Goal: Obtain resource: Obtain resource

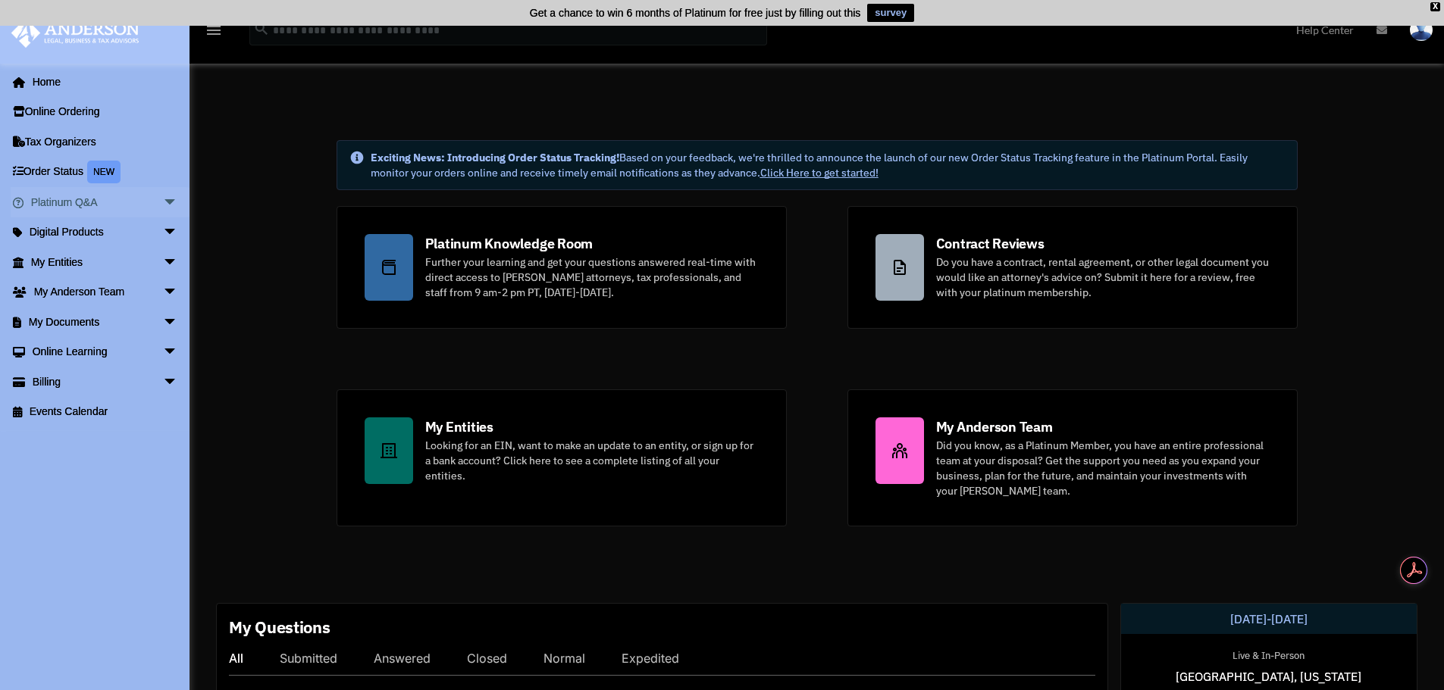
click at [163, 202] on span "arrow_drop_down" at bounding box center [178, 202] width 30 height 31
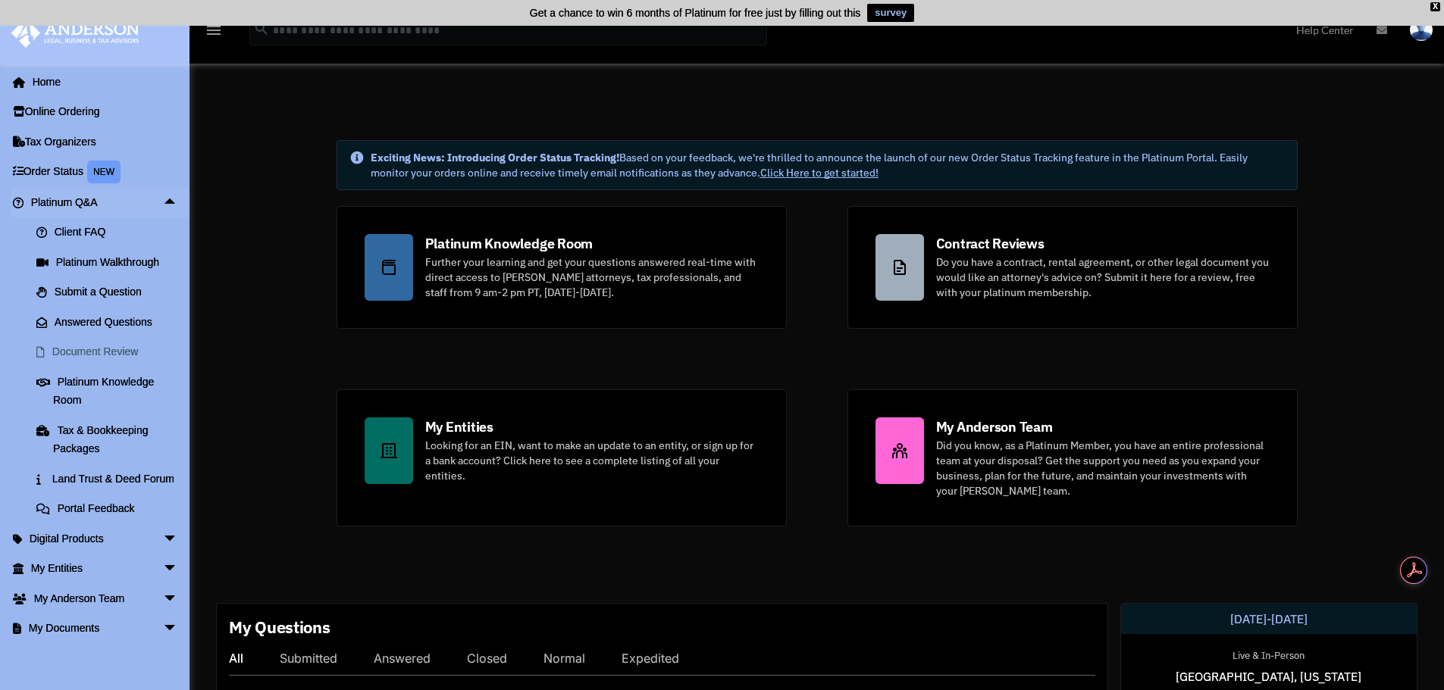
scroll to position [116, 0]
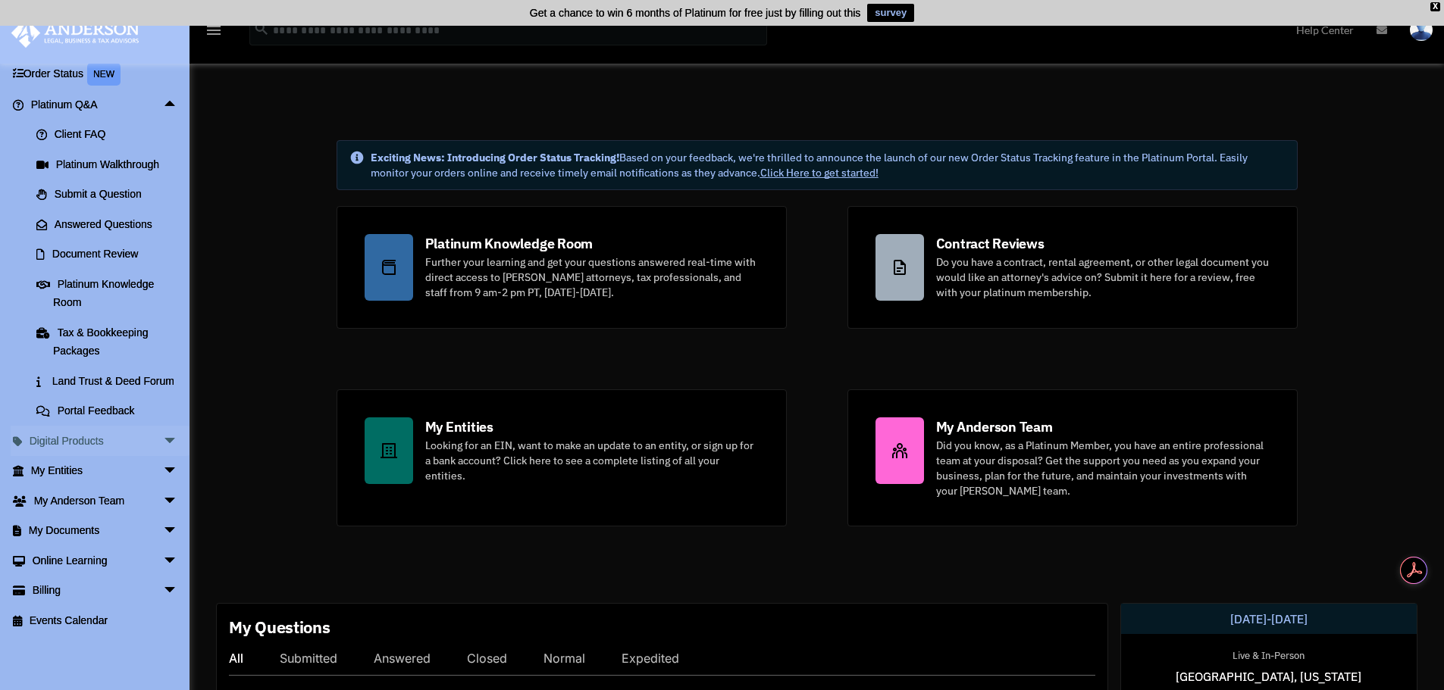
click at [163, 440] on span "arrow_drop_down" at bounding box center [178, 441] width 30 height 31
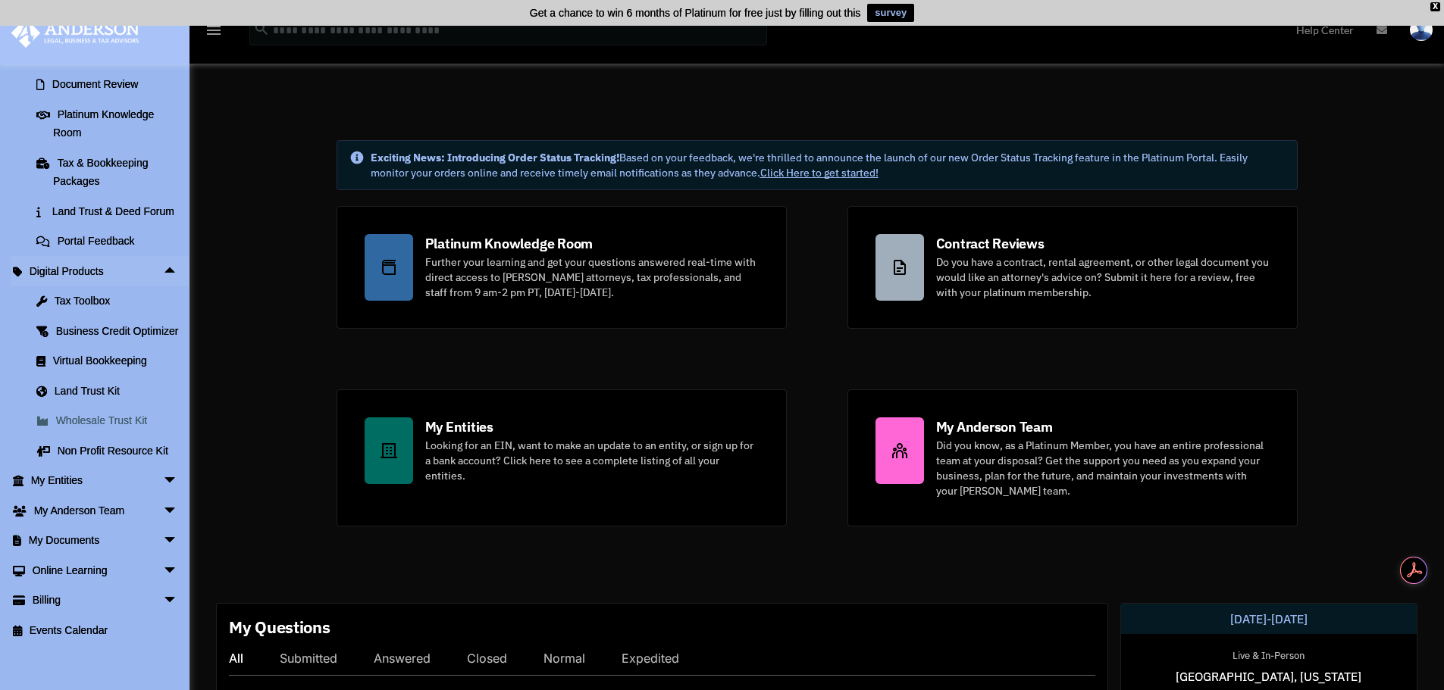
scroll to position [314, 0]
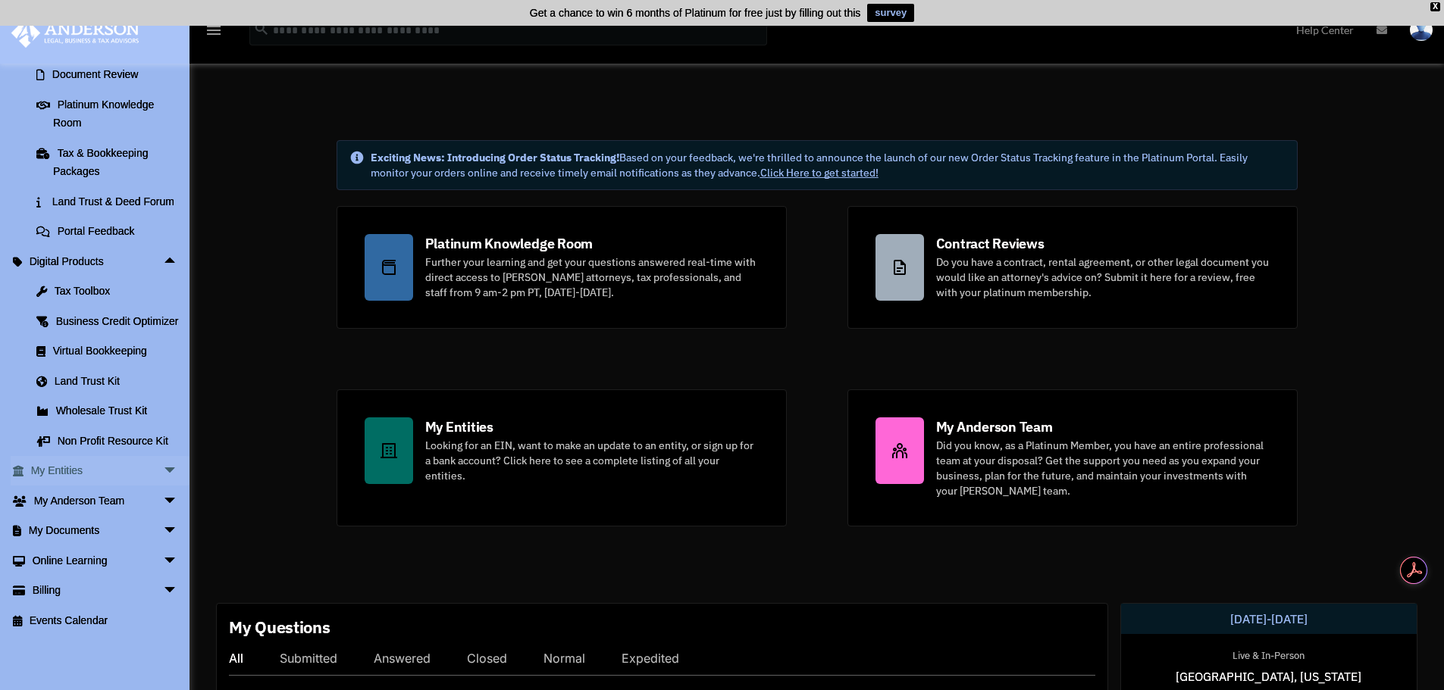
click at [163, 465] on span "arrow_drop_down" at bounding box center [178, 471] width 30 height 31
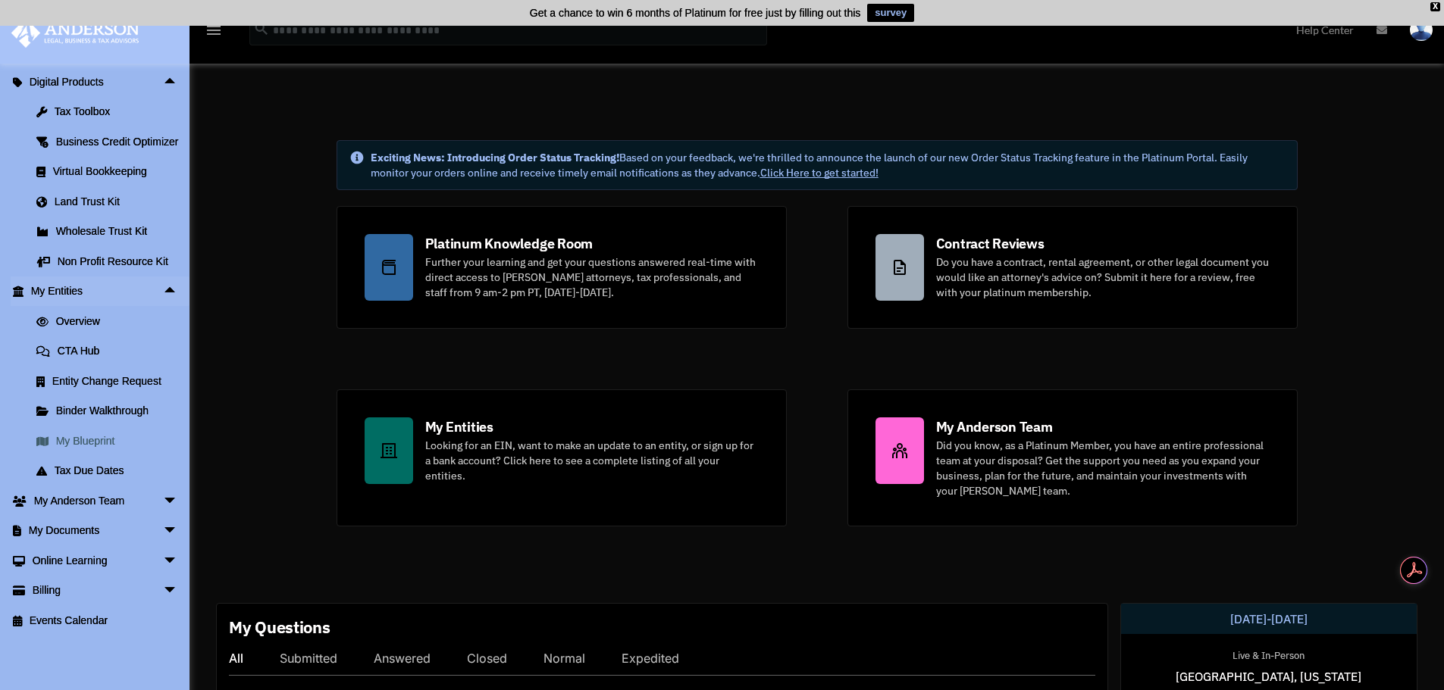
scroll to position [494, 0]
click at [164, 497] on span "arrow_drop_down" at bounding box center [178, 501] width 30 height 31
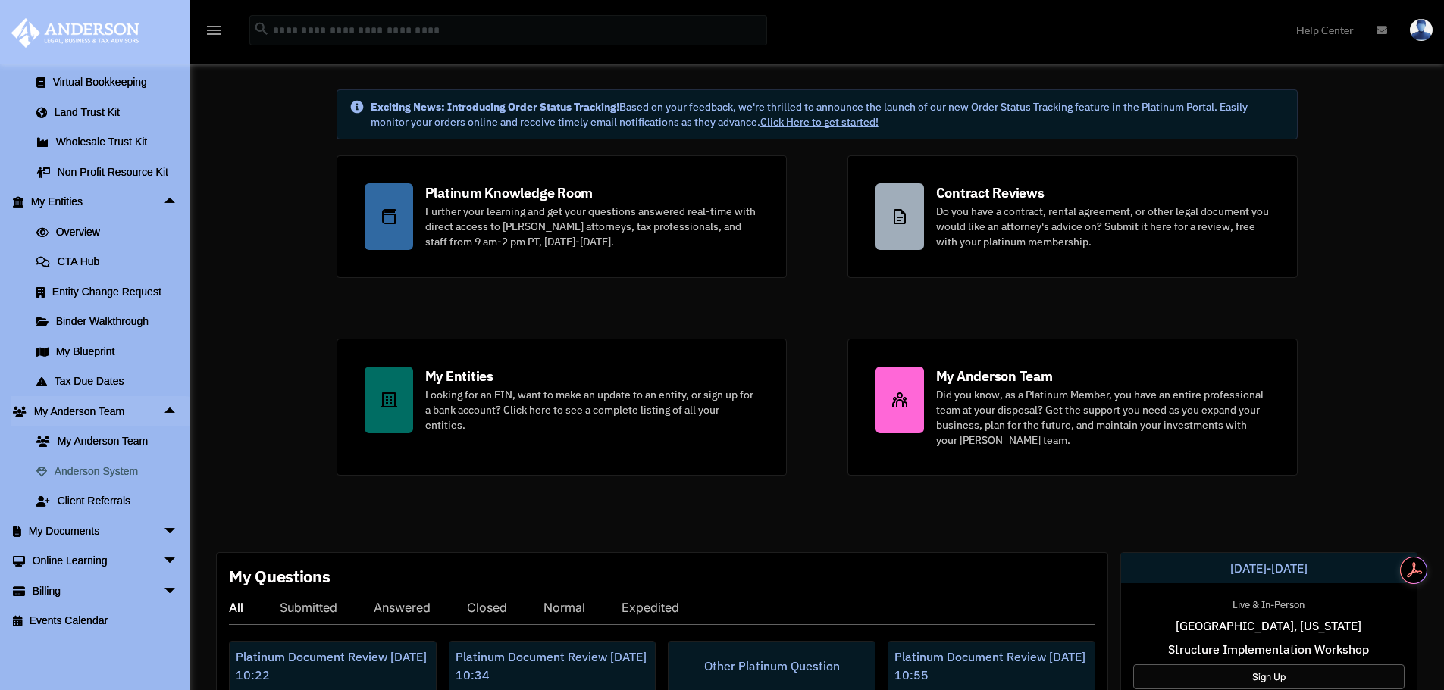
scroll to position [76, 0]
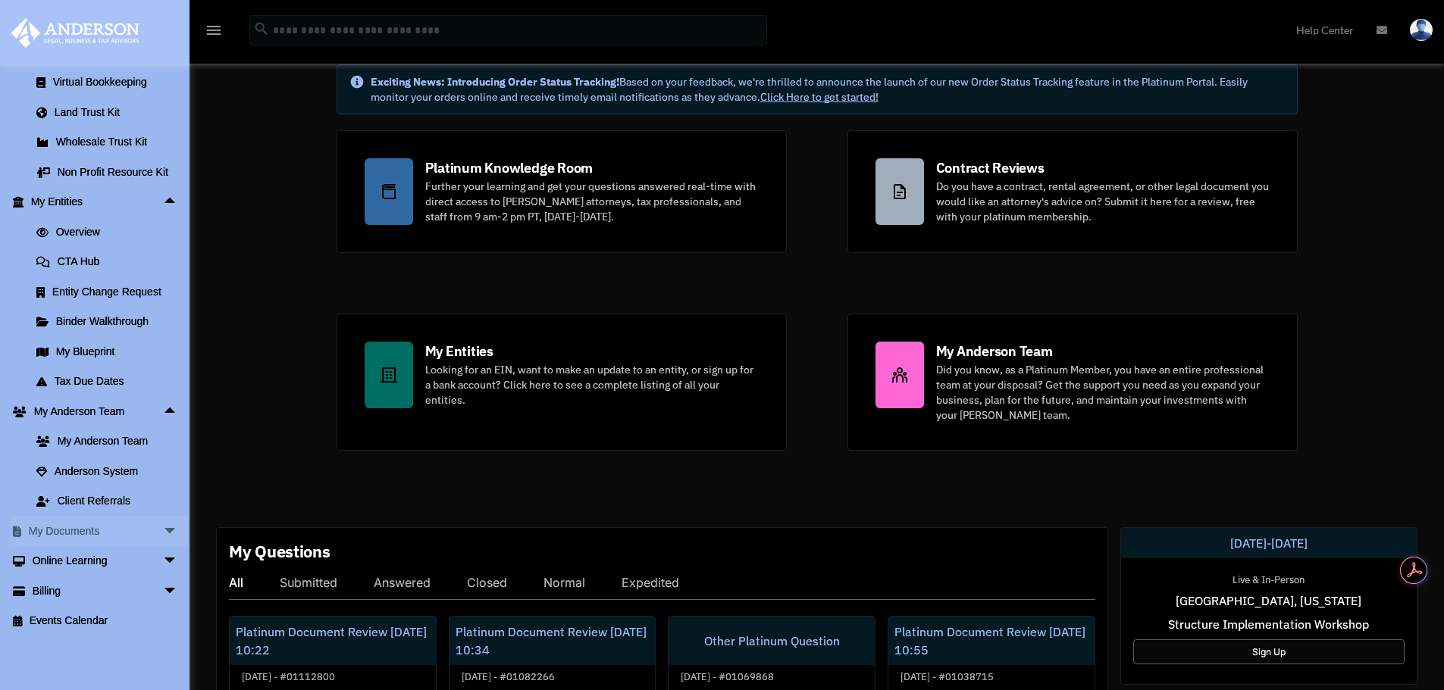
click at [164, 524] on span "arrow_drop_down" at bounding box center [178, 531] width 30 height 31
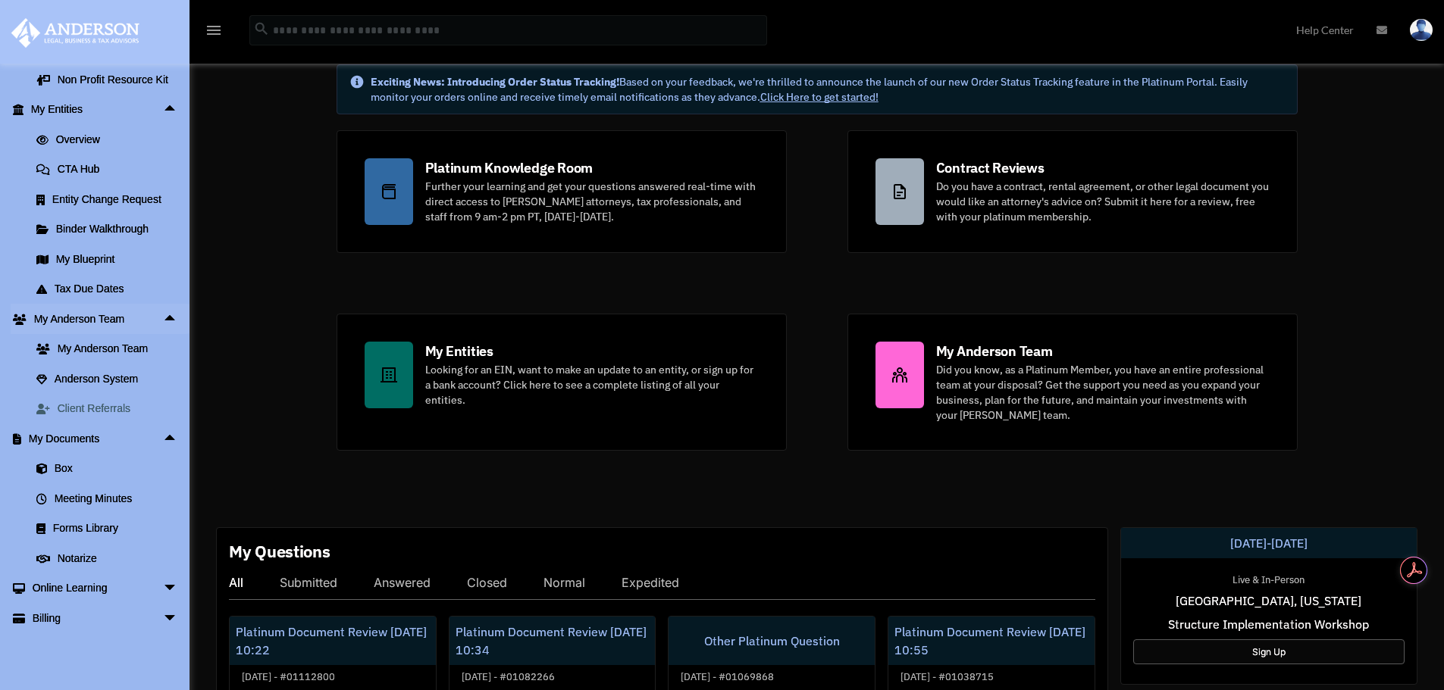
scroll to position [703, 0]
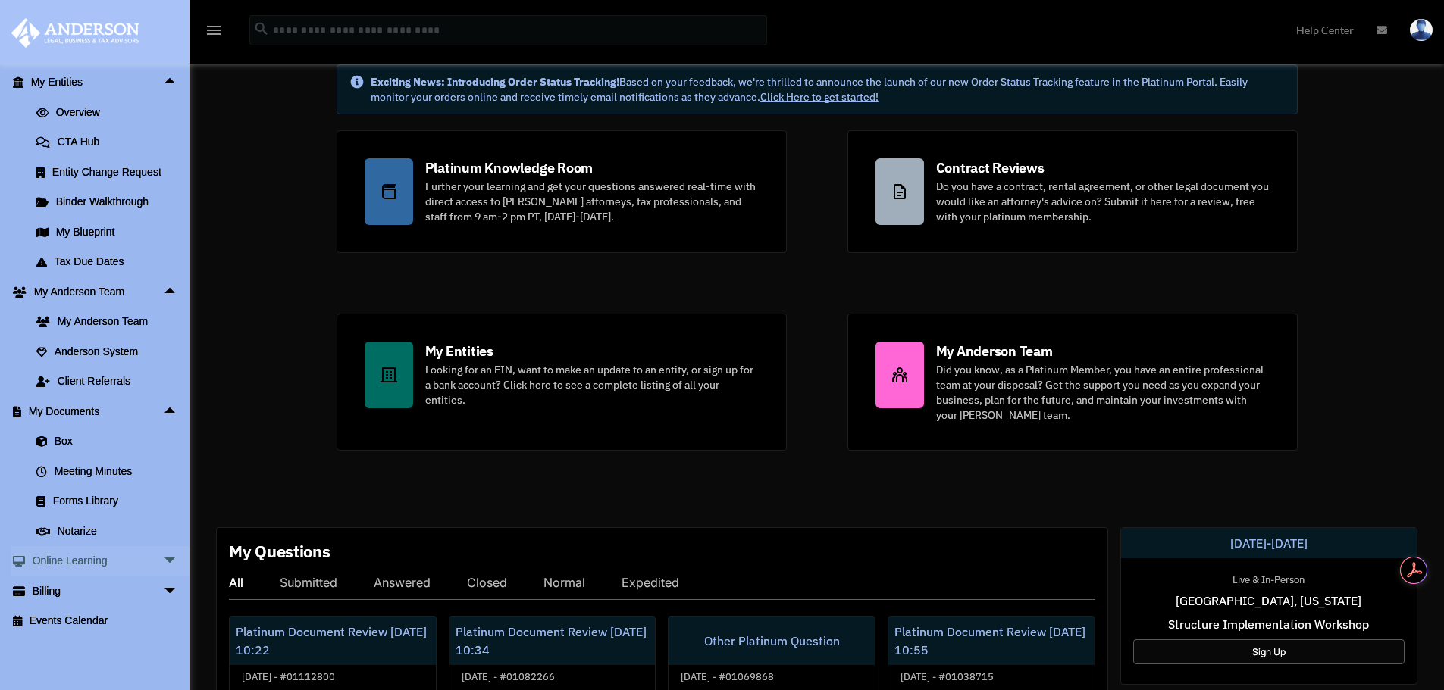
click at [163, 553] on span "arrow_drop_down" at bounding box center [178, 561] width 30 height 31
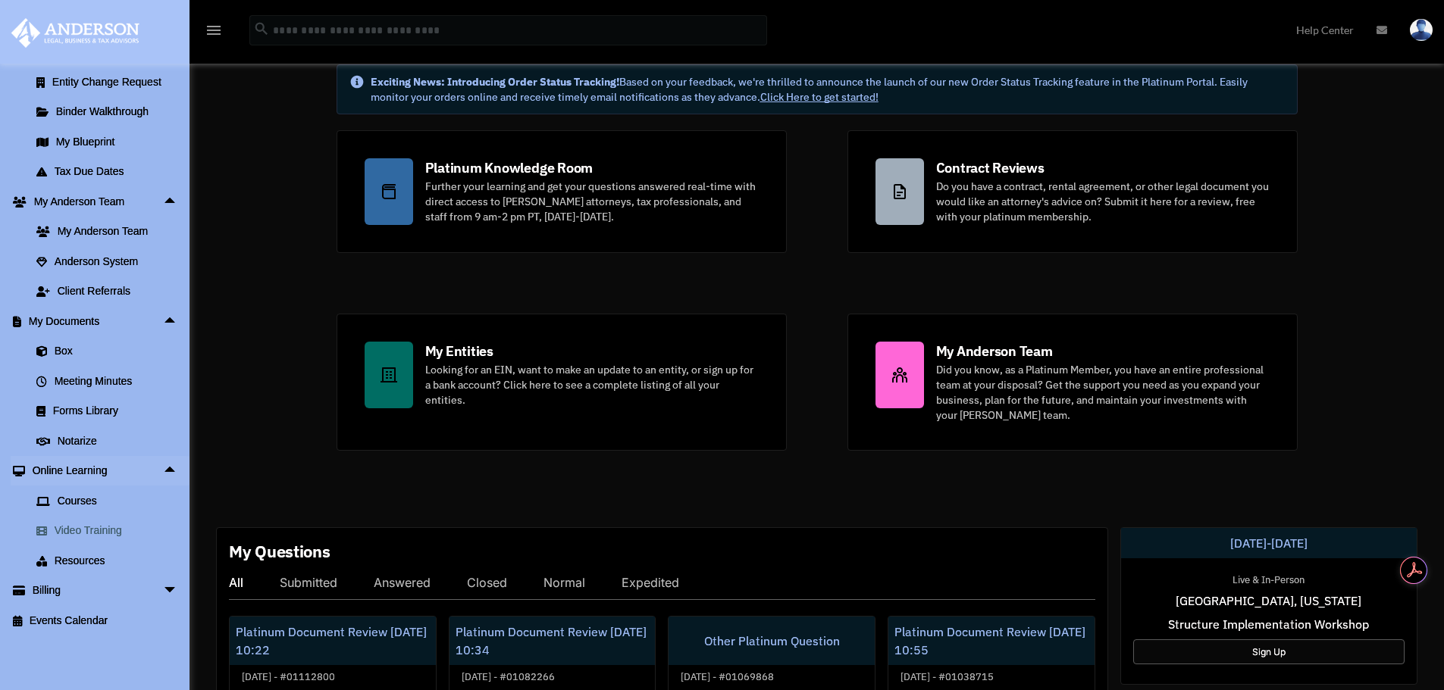
scroll to position [793, 0]
click at [94, 559] on link "Resources" at bounding box center [111, 561] width 180 height 30
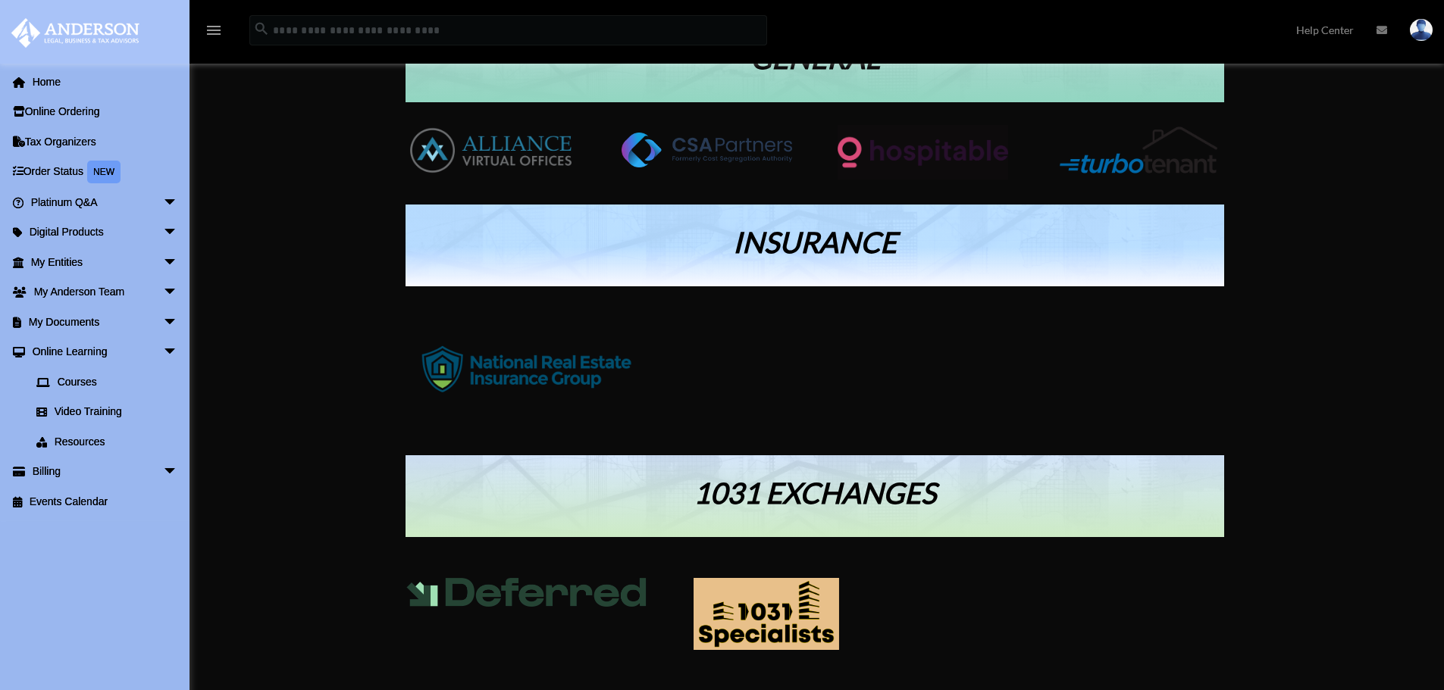
scroll to position [405, 0]
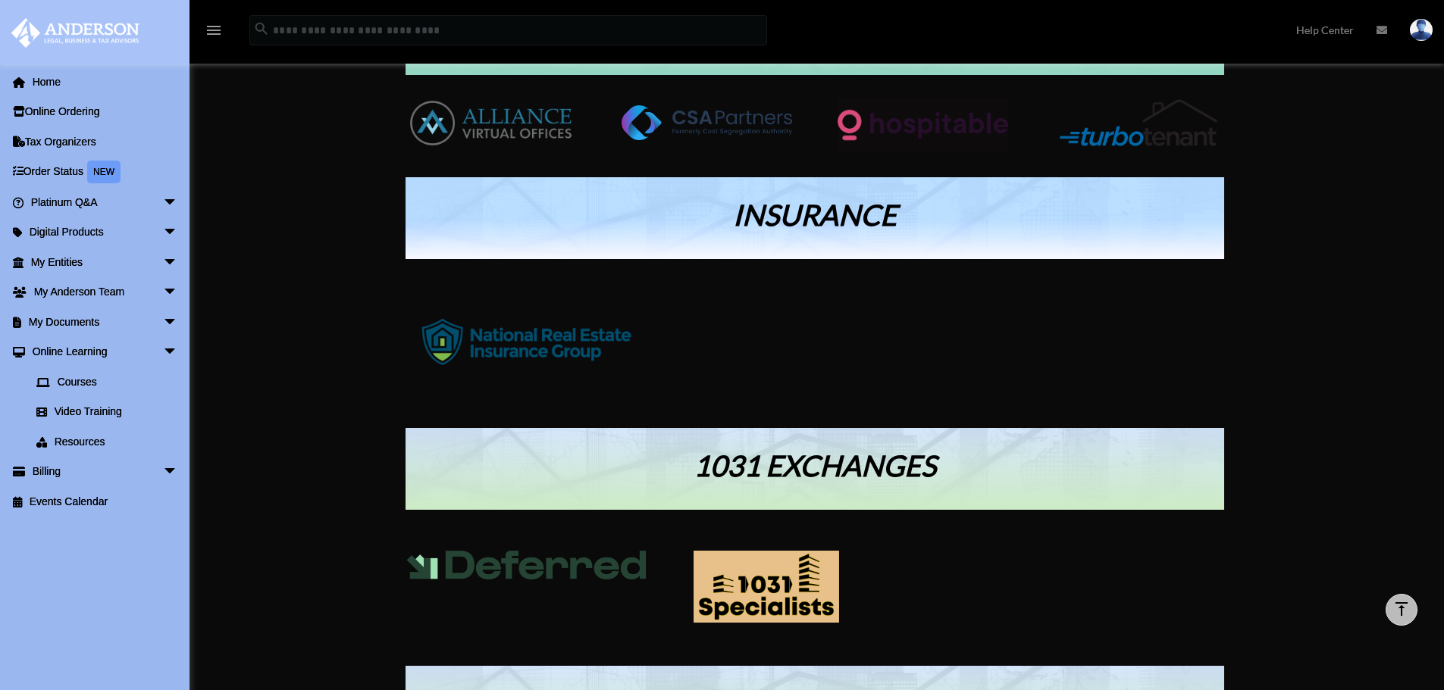
click at [702, 127] on img at bounding box center [706, 122] width 170 height 35
click at [710, 112] on img at bounding box center [706, 122] width 170 height 35
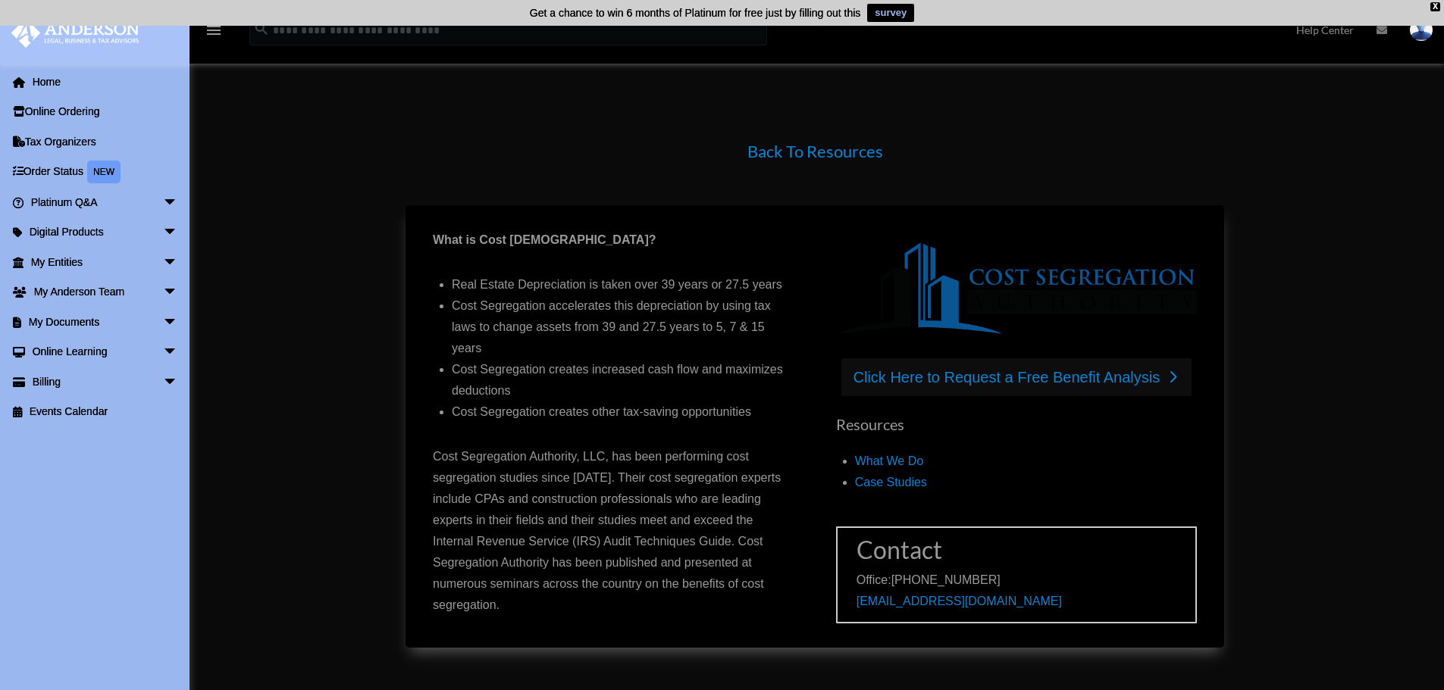
click at [939, 368] on link "Click Here to Request a Free Benefit Analysis" at bounding box center [1016, 377] width 351 height 38
